Goal: Find specific page/section: Find specific page/section

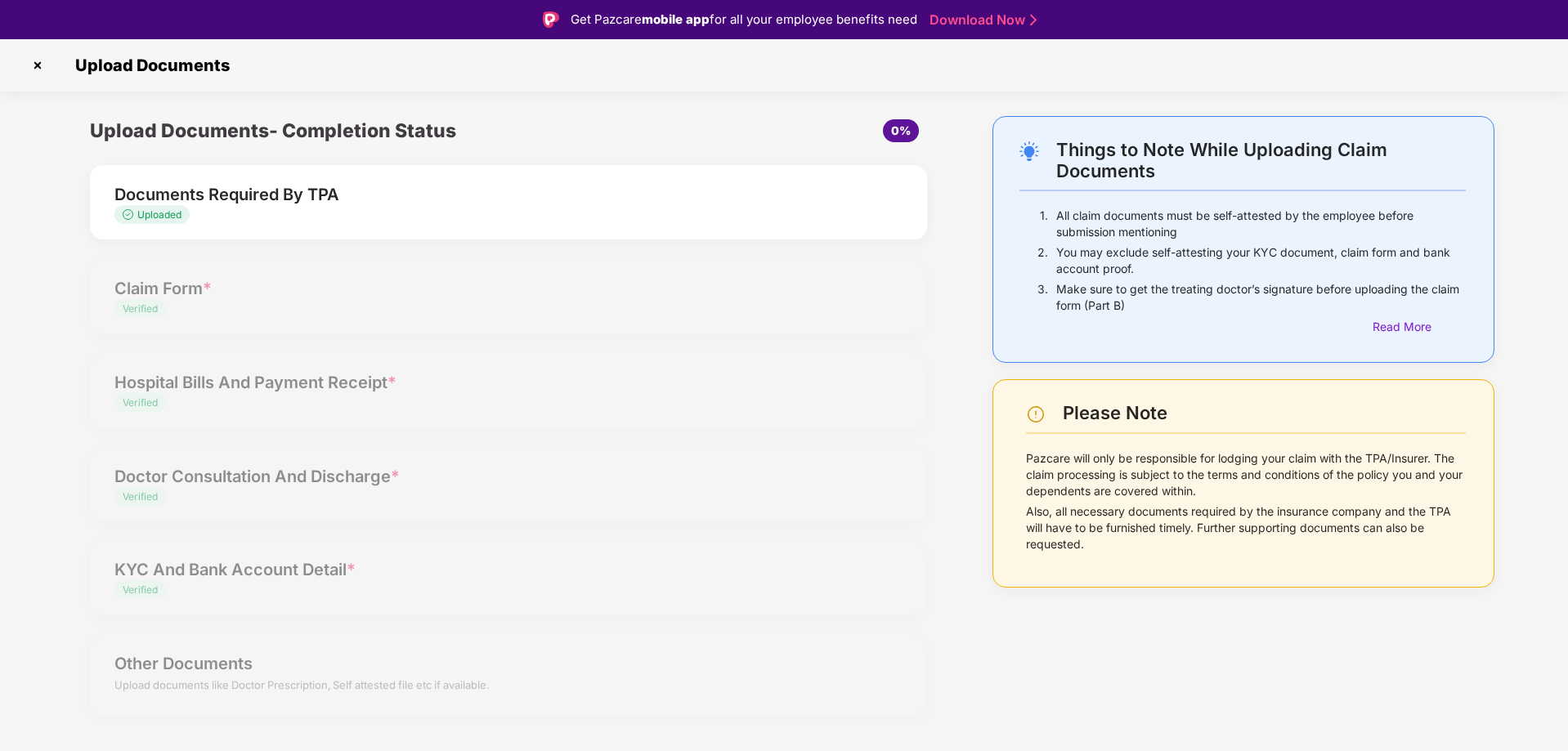
click at [32, 64] on img at bounding box center [38, 65] width 26 height 26
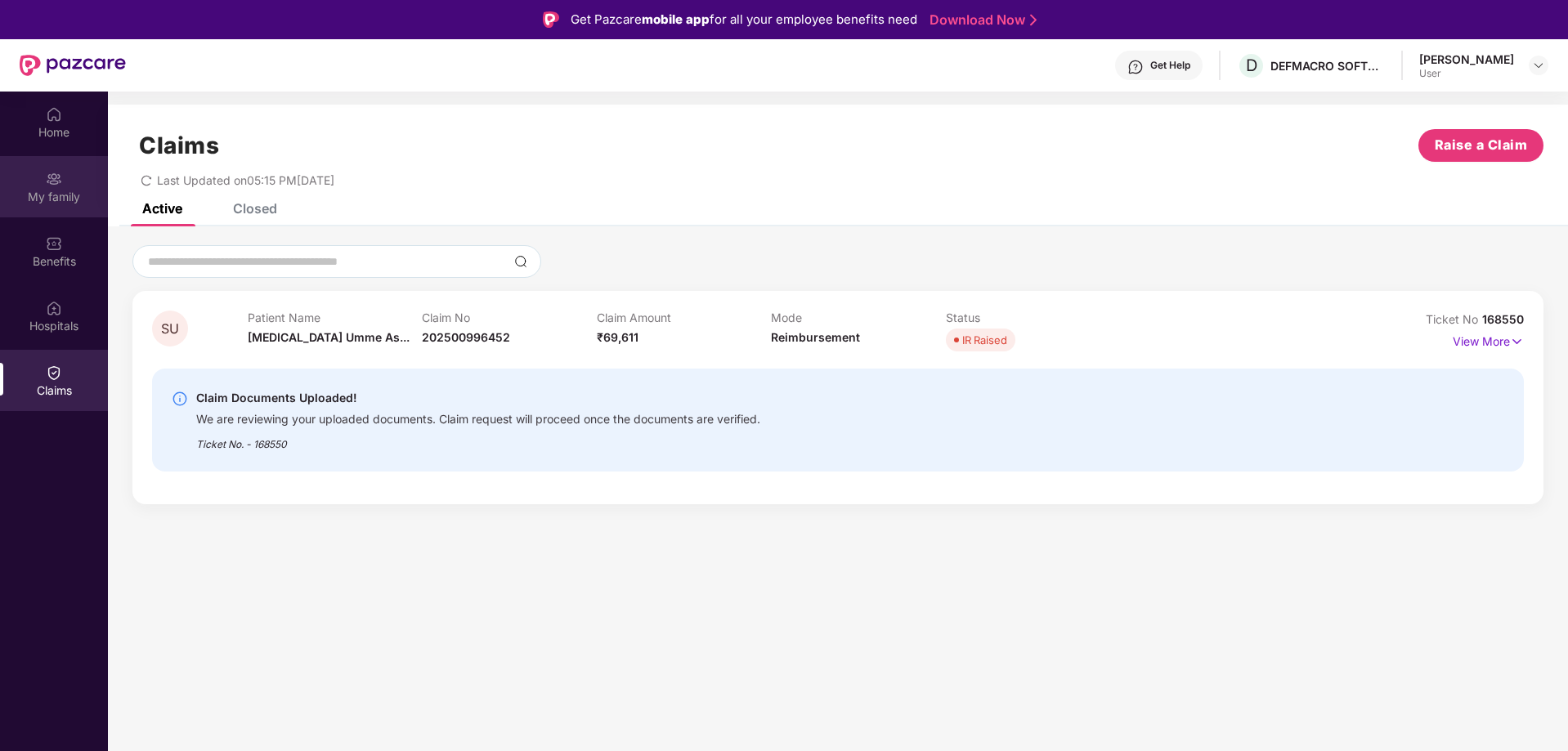
click at [49, 190] on div "My family" at bounding box center [53, 197] width 108 height 16
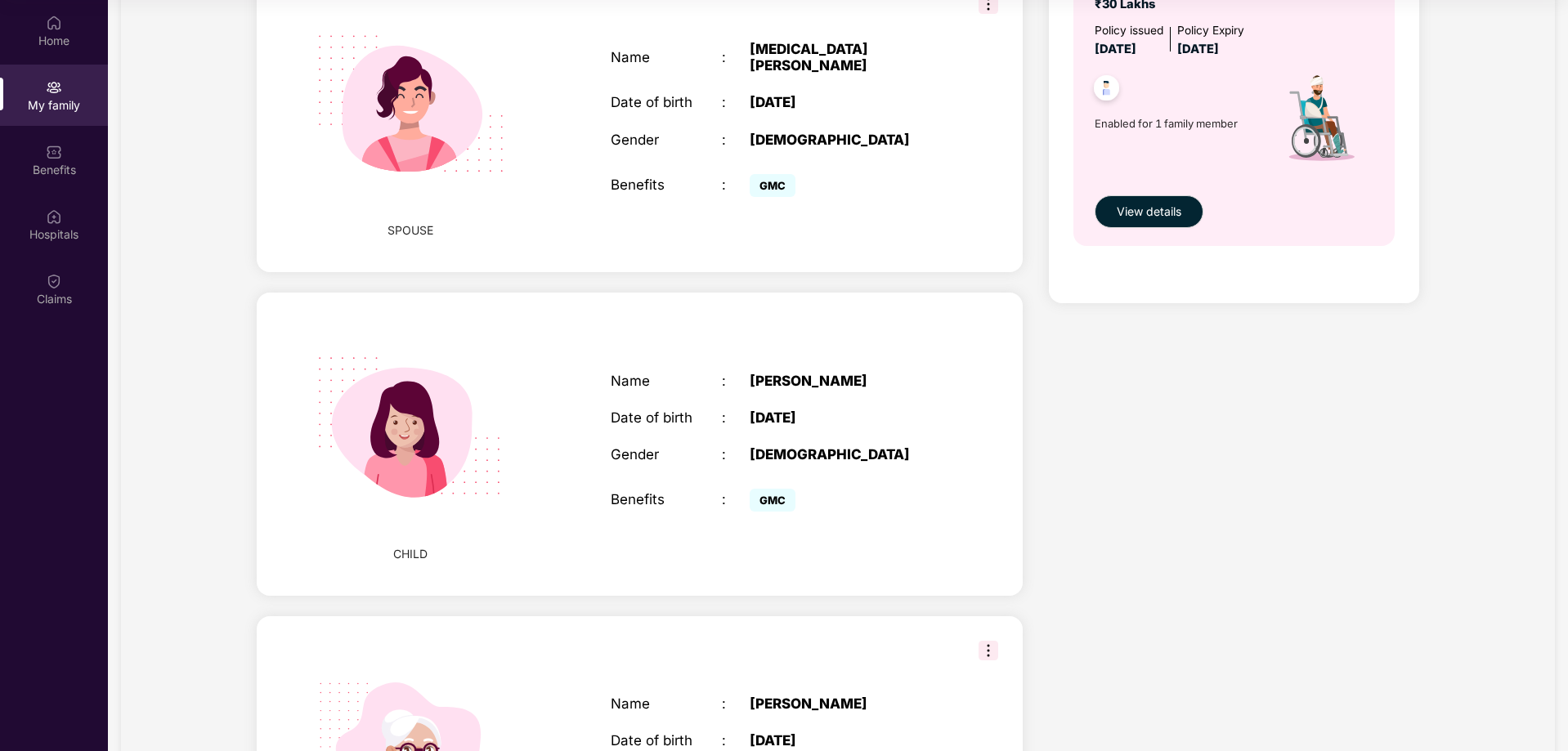
scroll to position [612, 0]
